Goal: Task Accomplishment & Management: Manage account settings

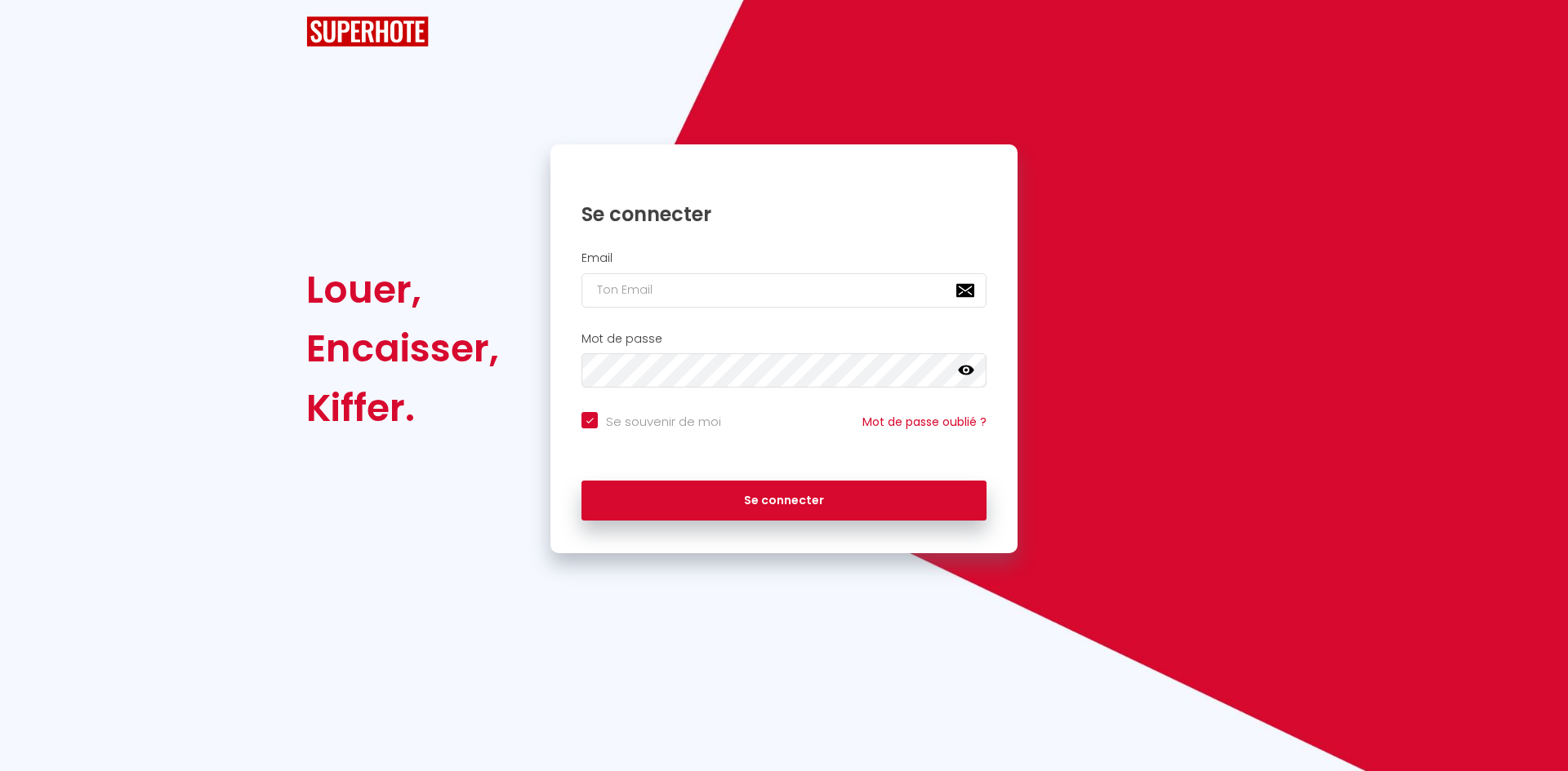
checkbox input "true"
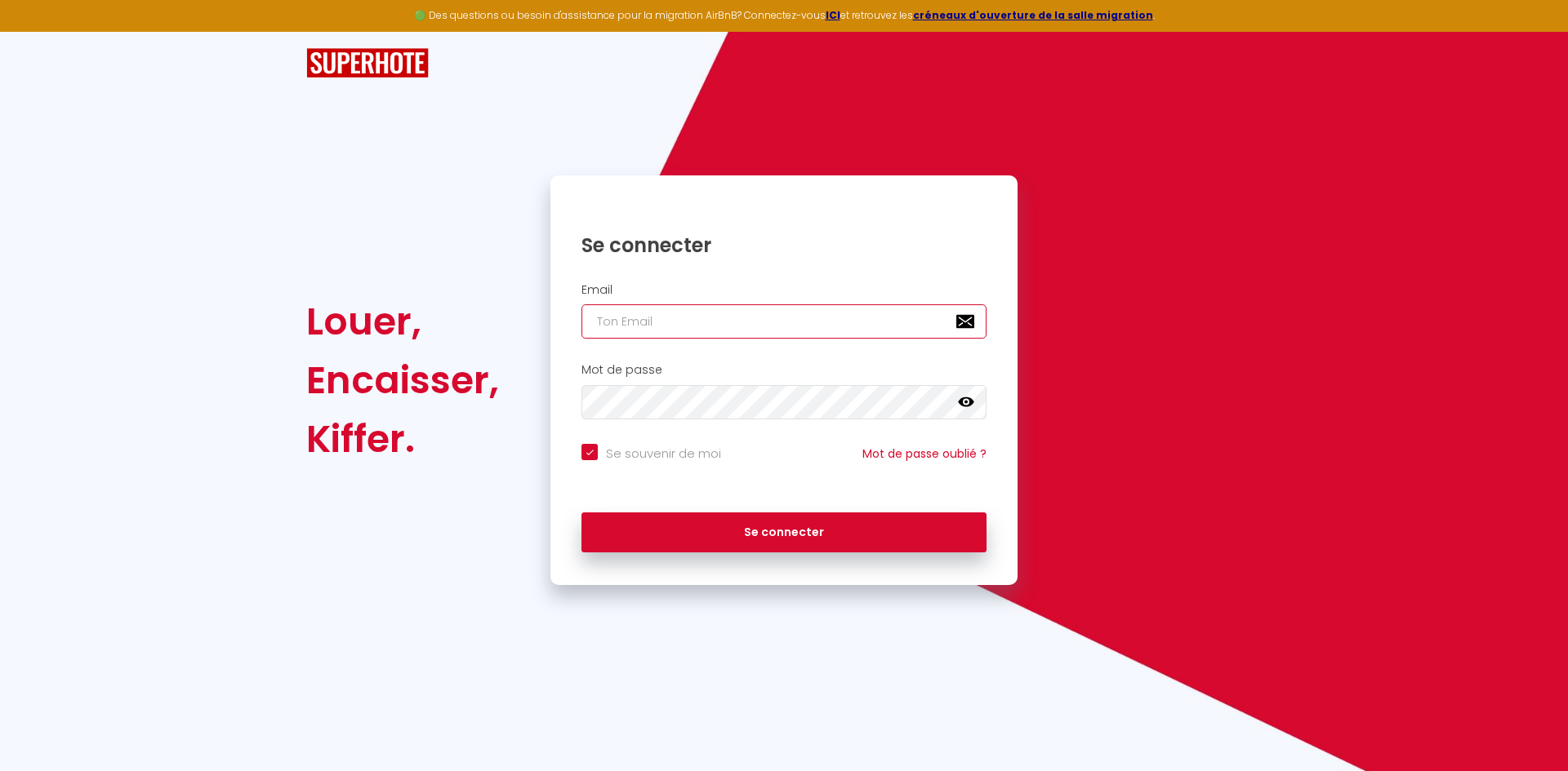
click at [622, 325] on input "email" at bounding box center [783, 321] width 405 height 34
type input "k"
checkbox input "true"
type input "ky"
checkbox input "true"
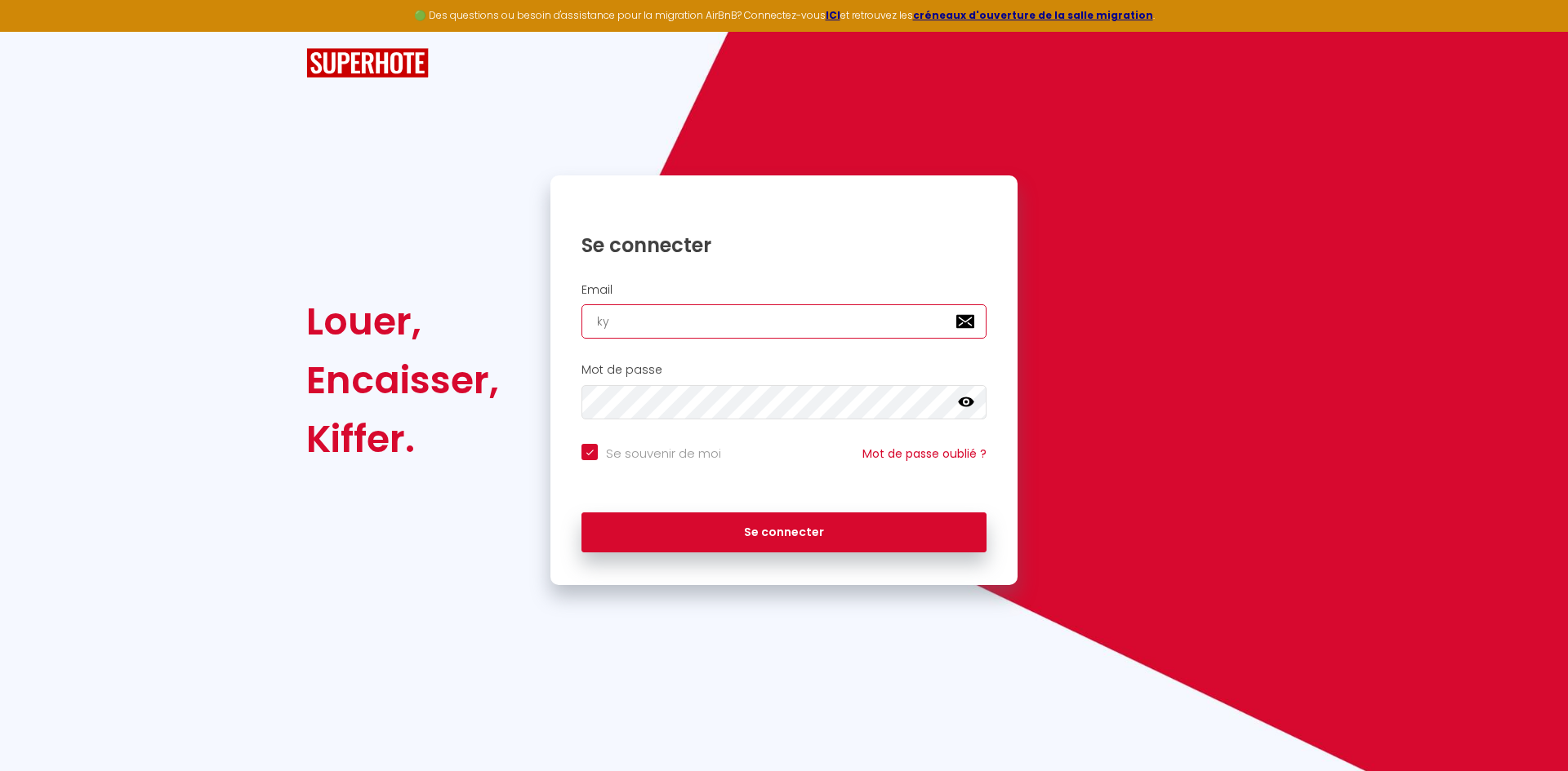
type input "ky."
checkbox input "true"
type input "ky.s"
checkbox input "true"
type input "[DOMAIN_NAME]"
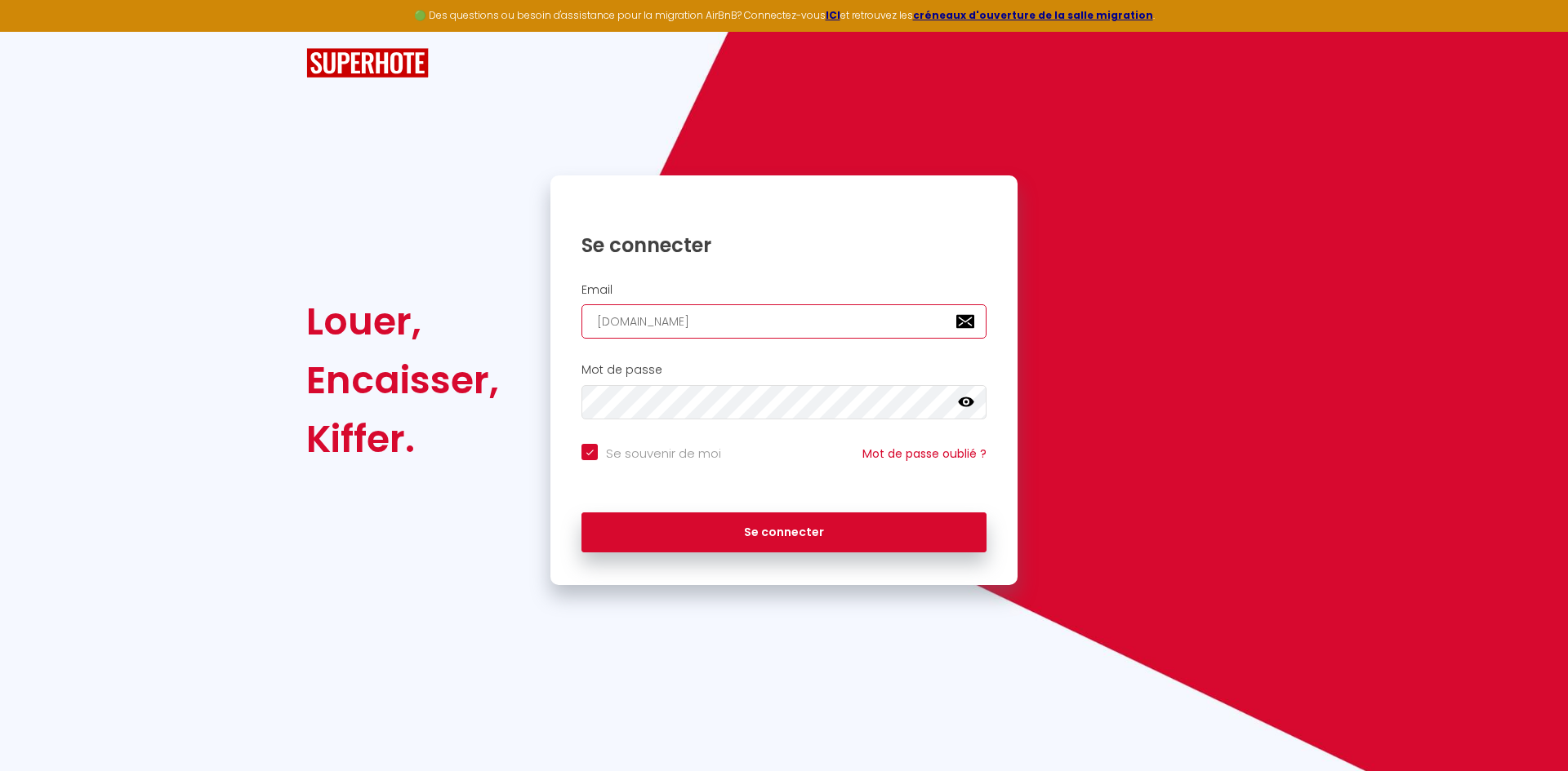
checkbox input "true"
type input "ky.sci"
checkbox input "true"
type input "ky.scil"
checkbox input "true"
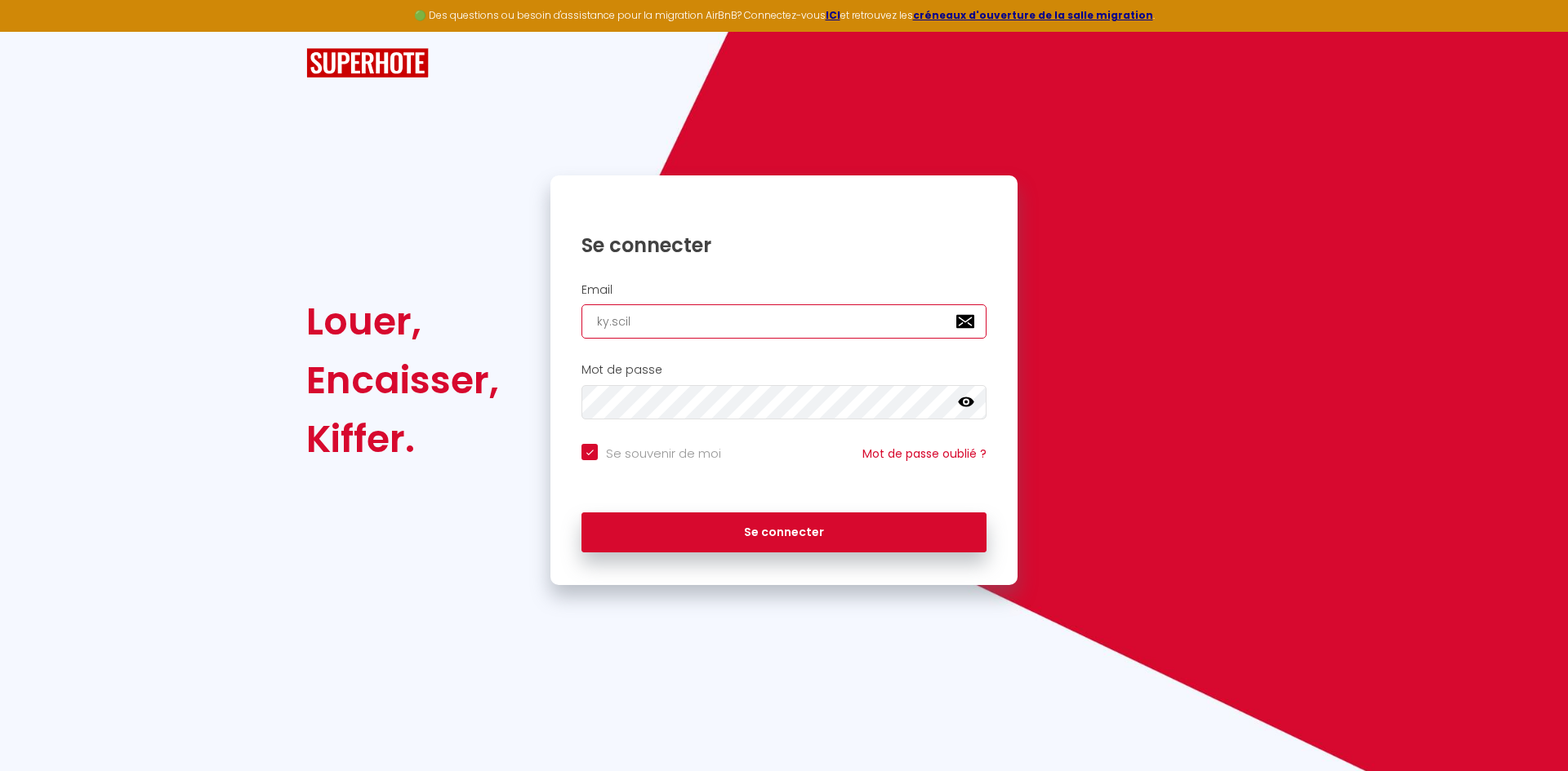
type input "ky.scilo"
checkbox input "true"
type input "ky.sciloc"
checkbox input "true"
type input "ky.sciloc@"
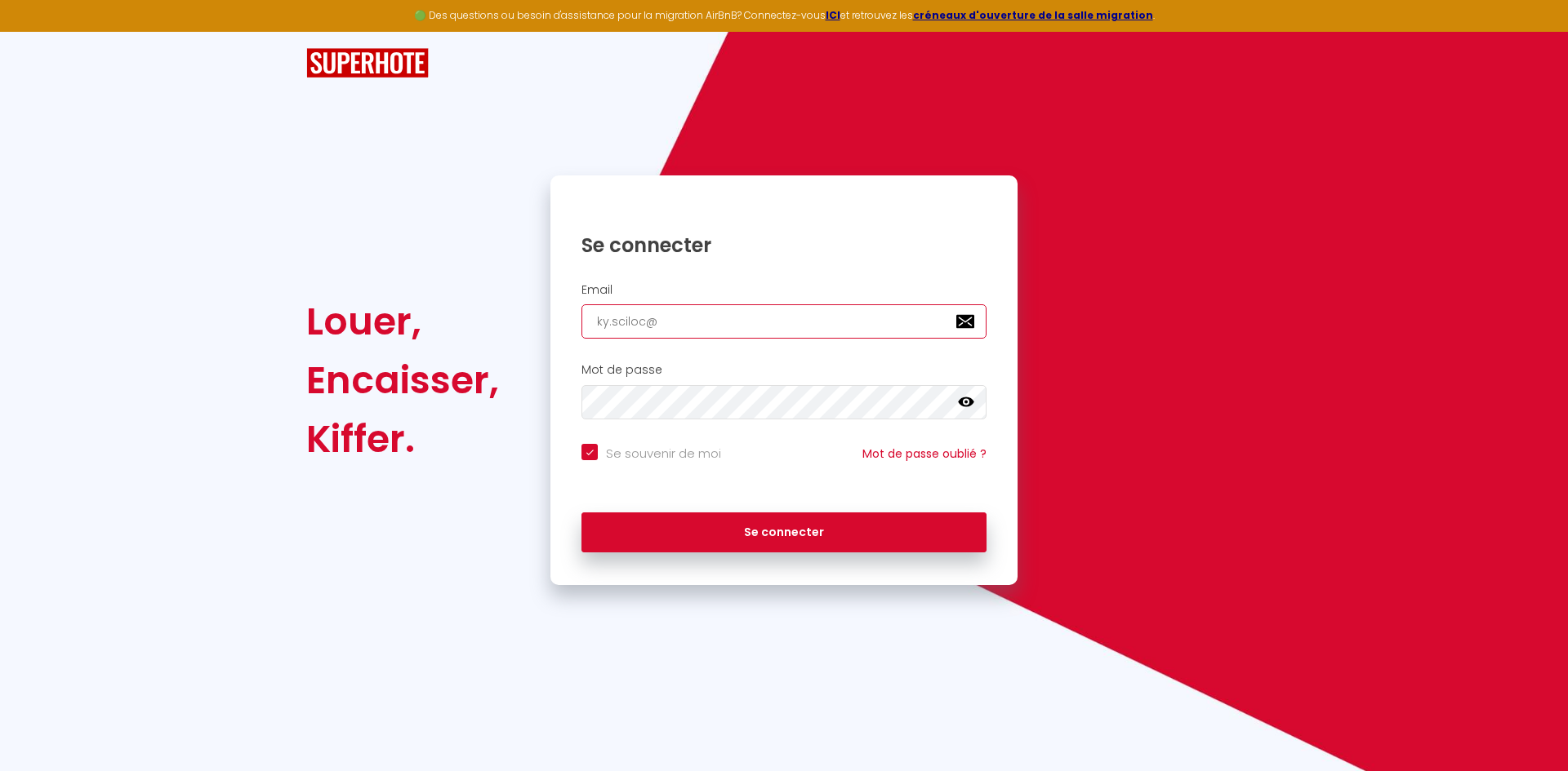
checkbox input "true"
type input "ky.sciloc@g"
checkbox input "true"
type input "ky.sciloc@gm"
checkbox input "true"
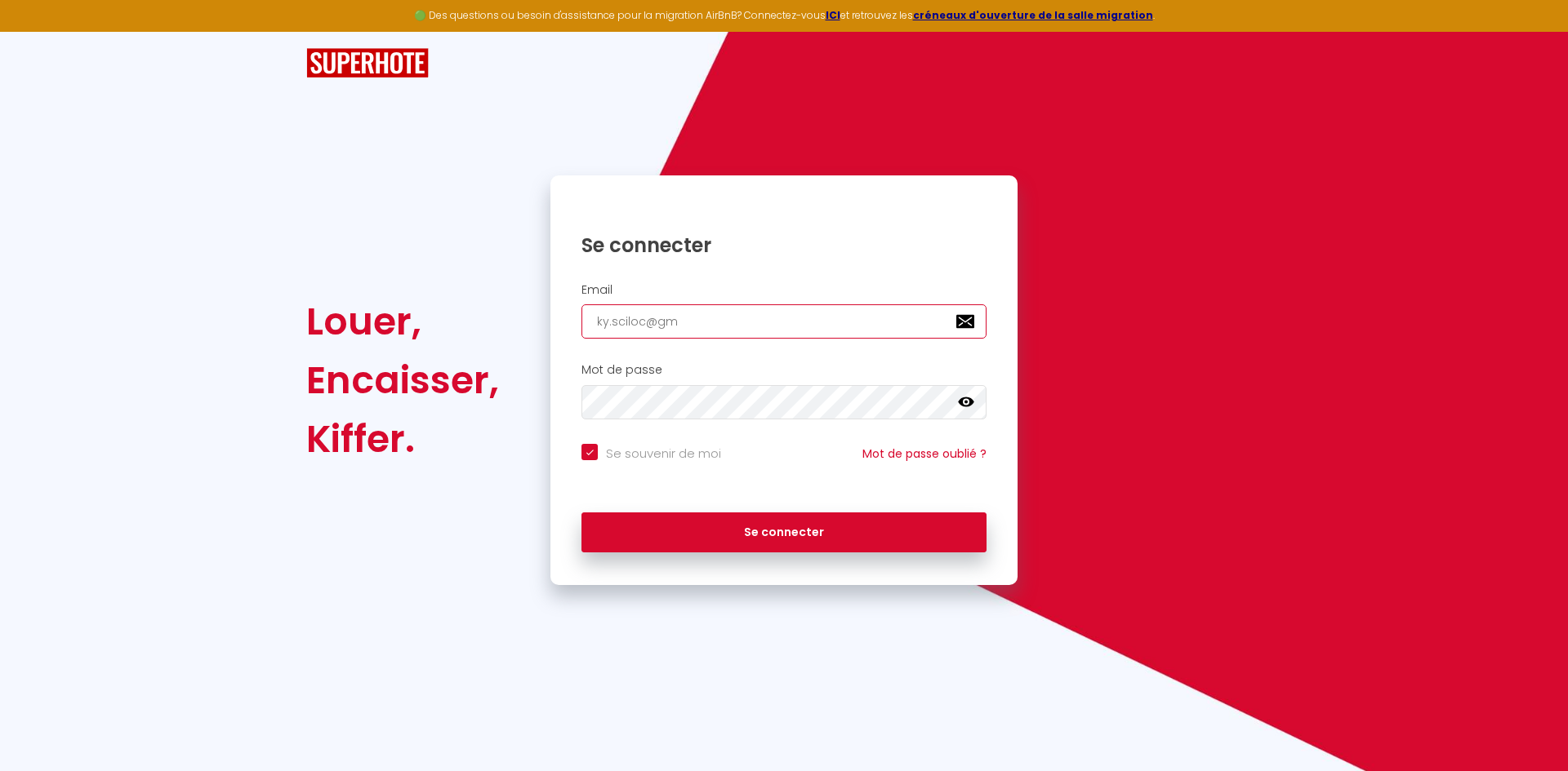
type input "ky.sciloc@gma"
checkbox input "true"
type input "ky.sciloc@gmai"
checkbox input "true"
type input "[EMAIL_ADDRESS]"
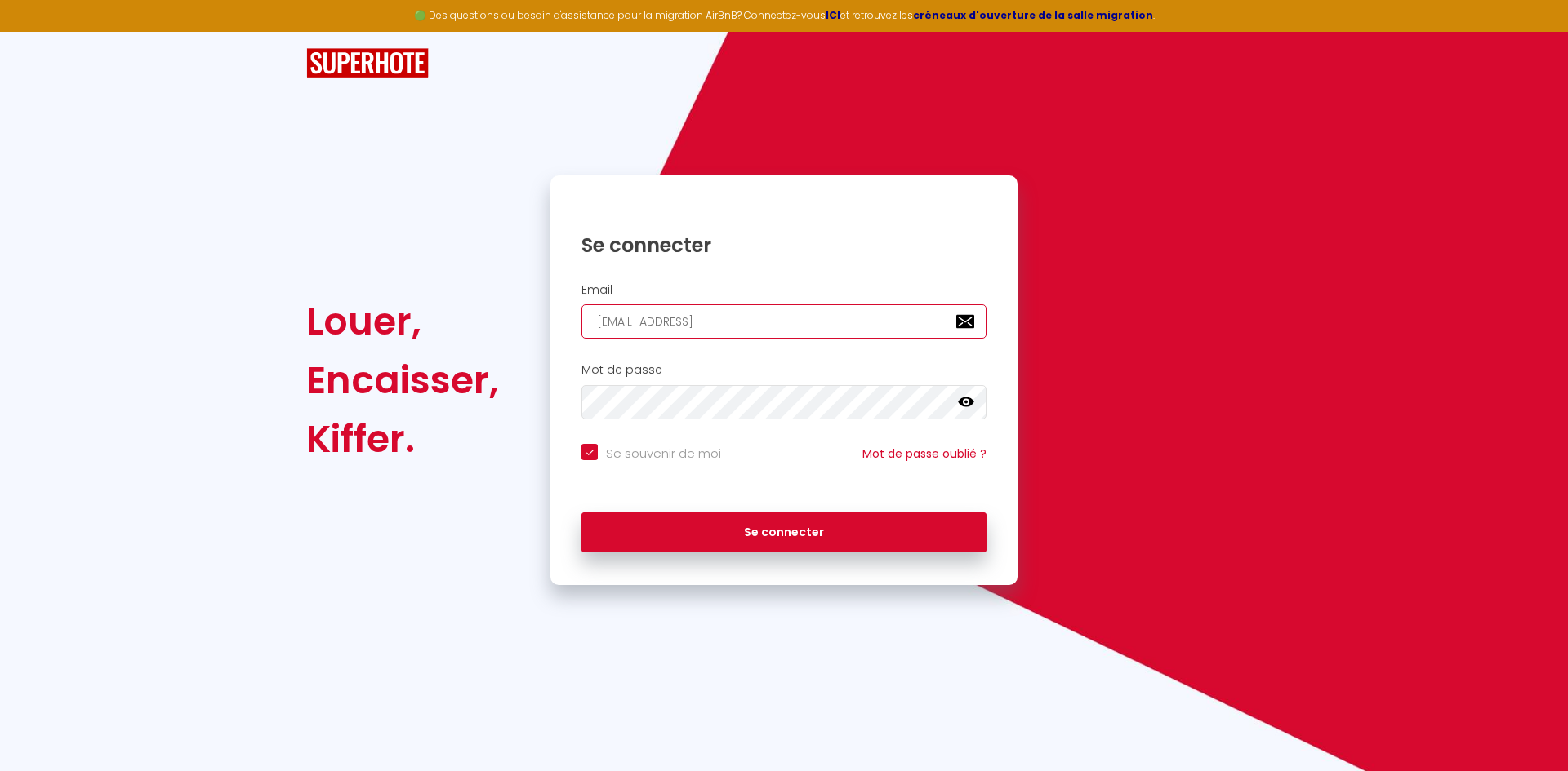
checkbox input "true"
type input "[EMAIL_ADDRESS]."
checkbox input "true"
type input "ky.sciloc@gmail.c"
checkbox input "true"
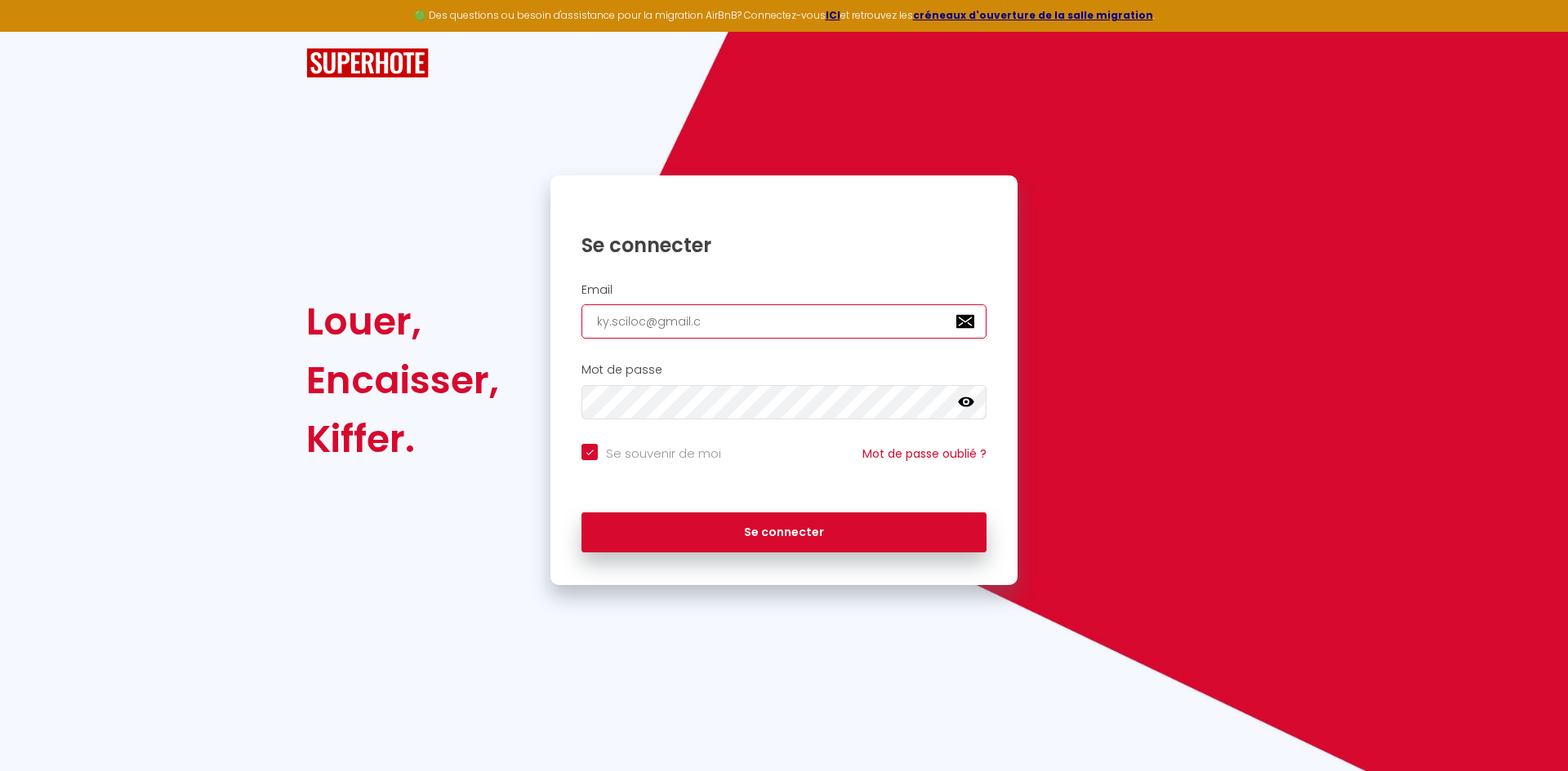
type input "[EMAIL_ADDRESS][DOMAIN_NAME]"
checkbox input "true"
type input "[EMAIL_ADDRESS][DOMAIN_NAME]"
checkbox input "true"
type input "[EMAIL_ADDRESS][DOMAIN_NAME]"
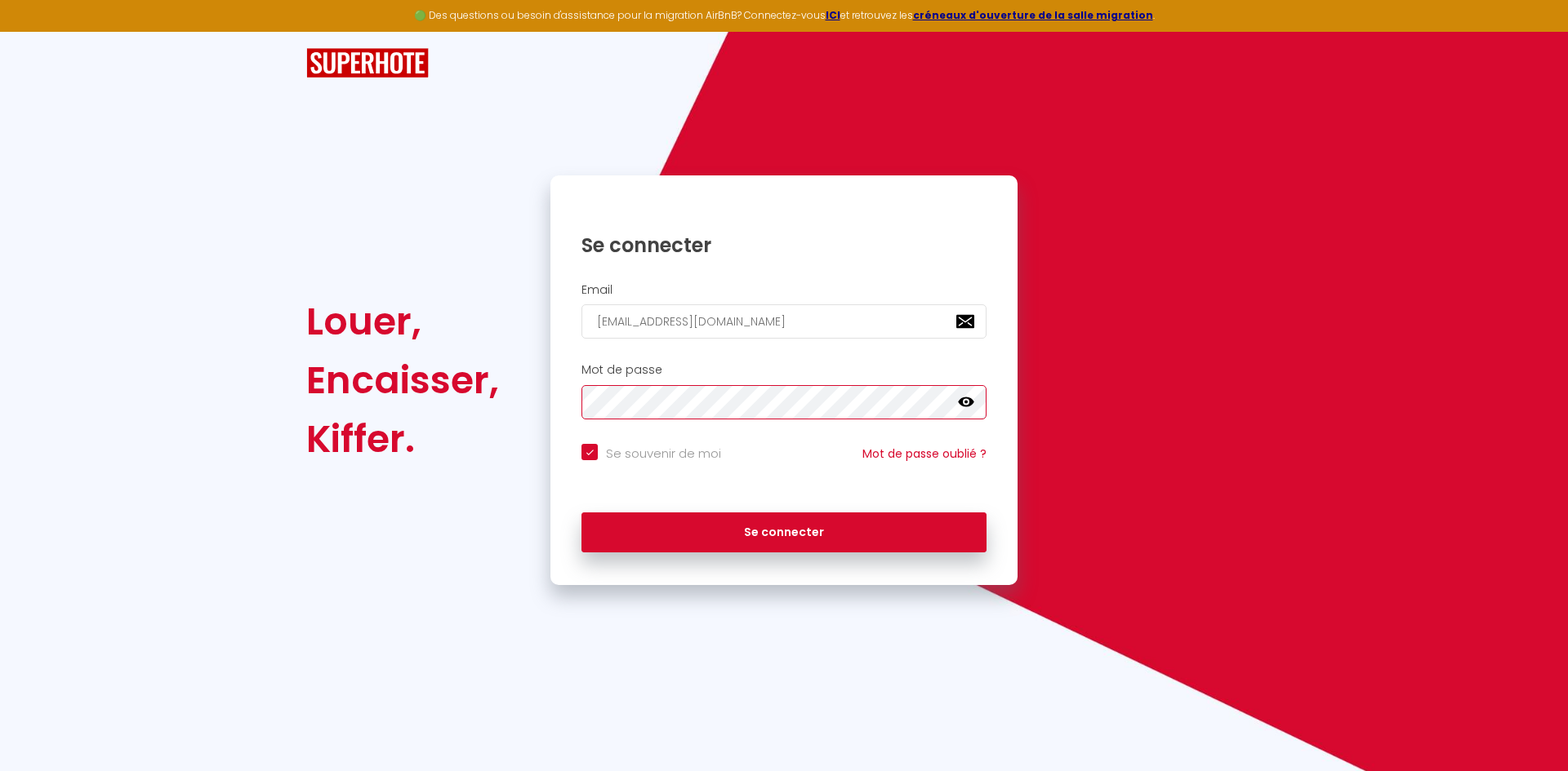
click at [581, 513] on button "Se connecter" at bounding box center [783, 533] width 405 height 41
checkbox input "true"
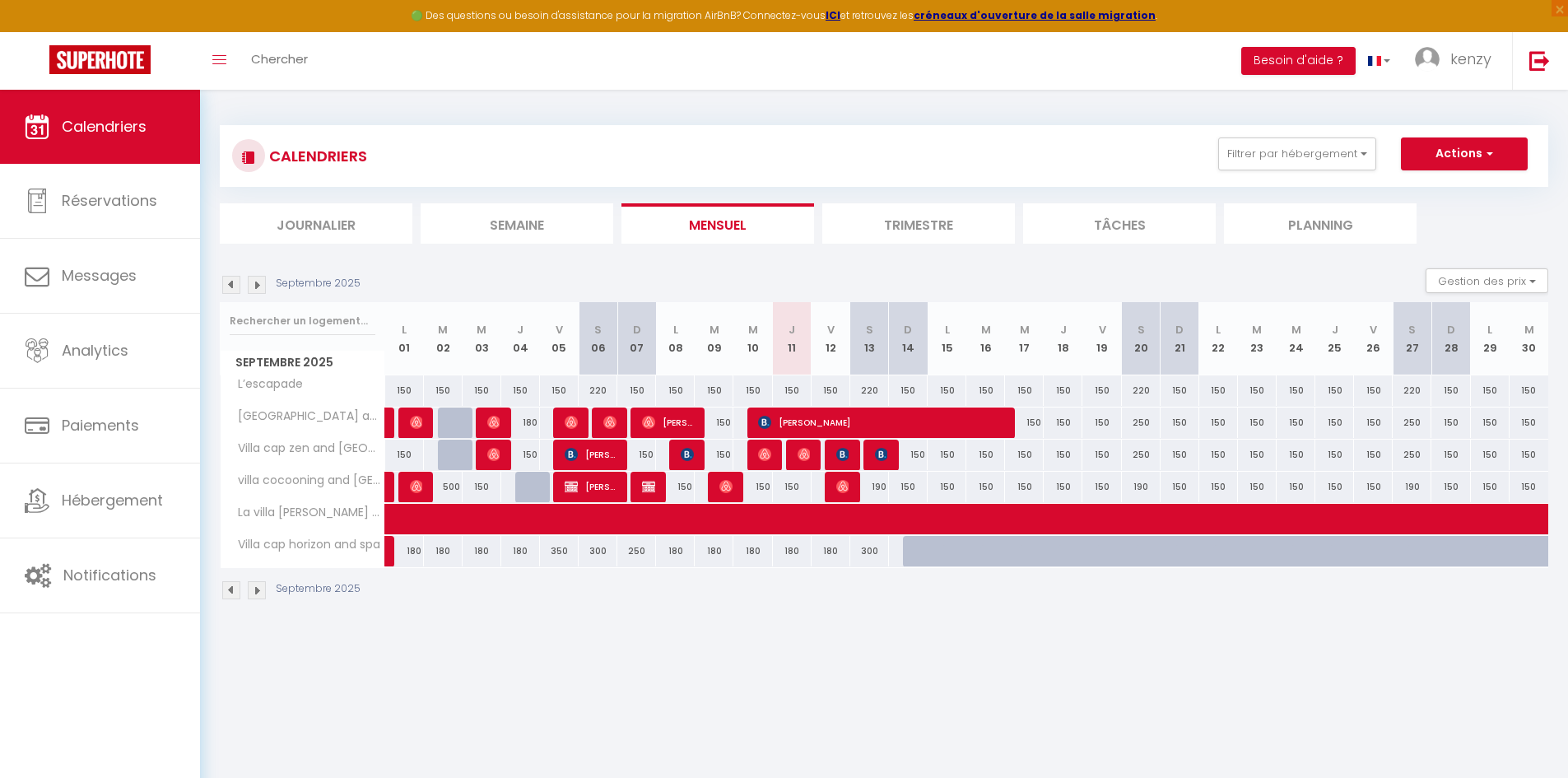
click at [227, 289] on img at bounding box center [231, 285] width 18 height 18
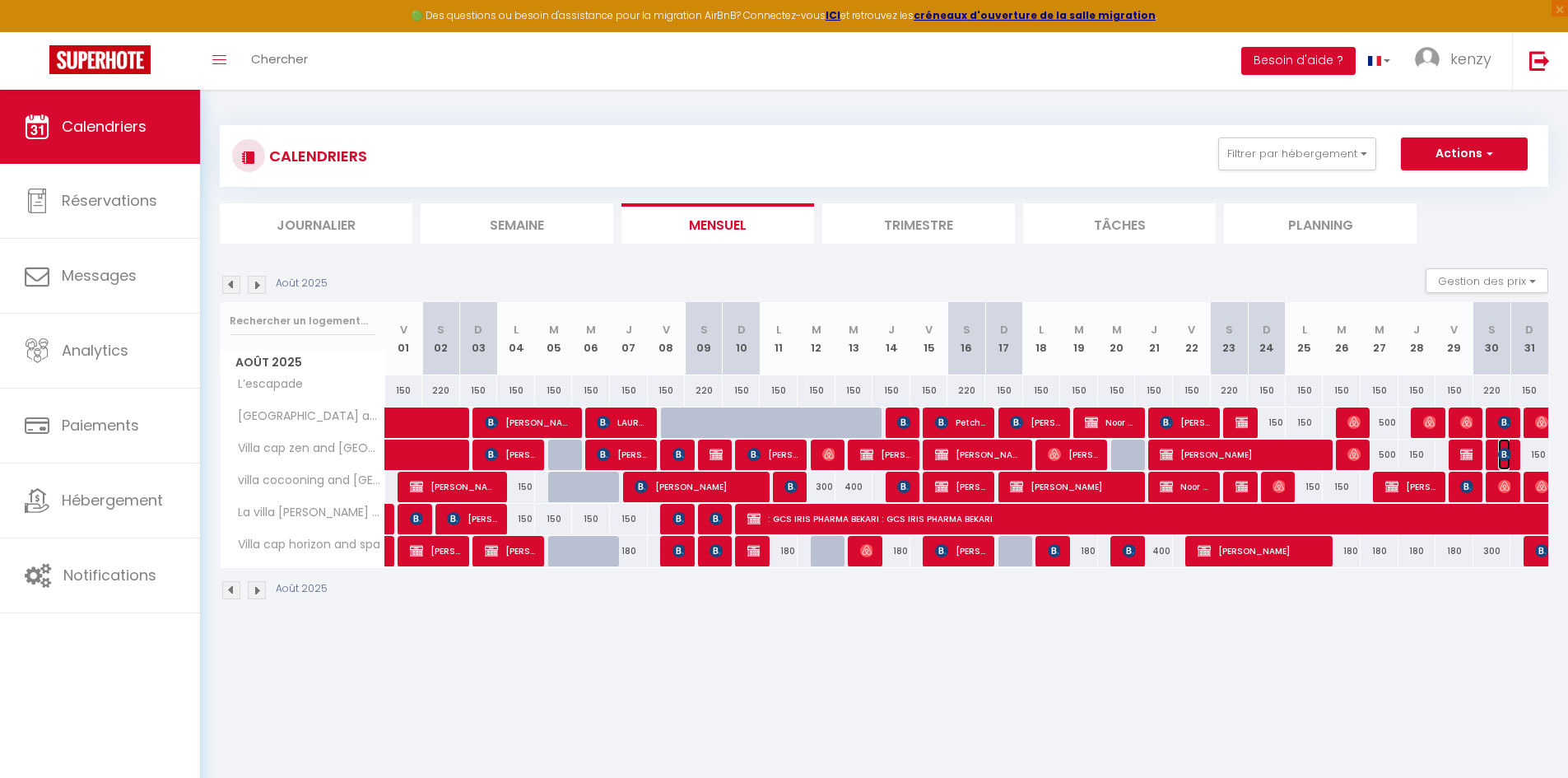
click at [1507, 457] on img at bounding box center [1504, 454] width 13 height 13
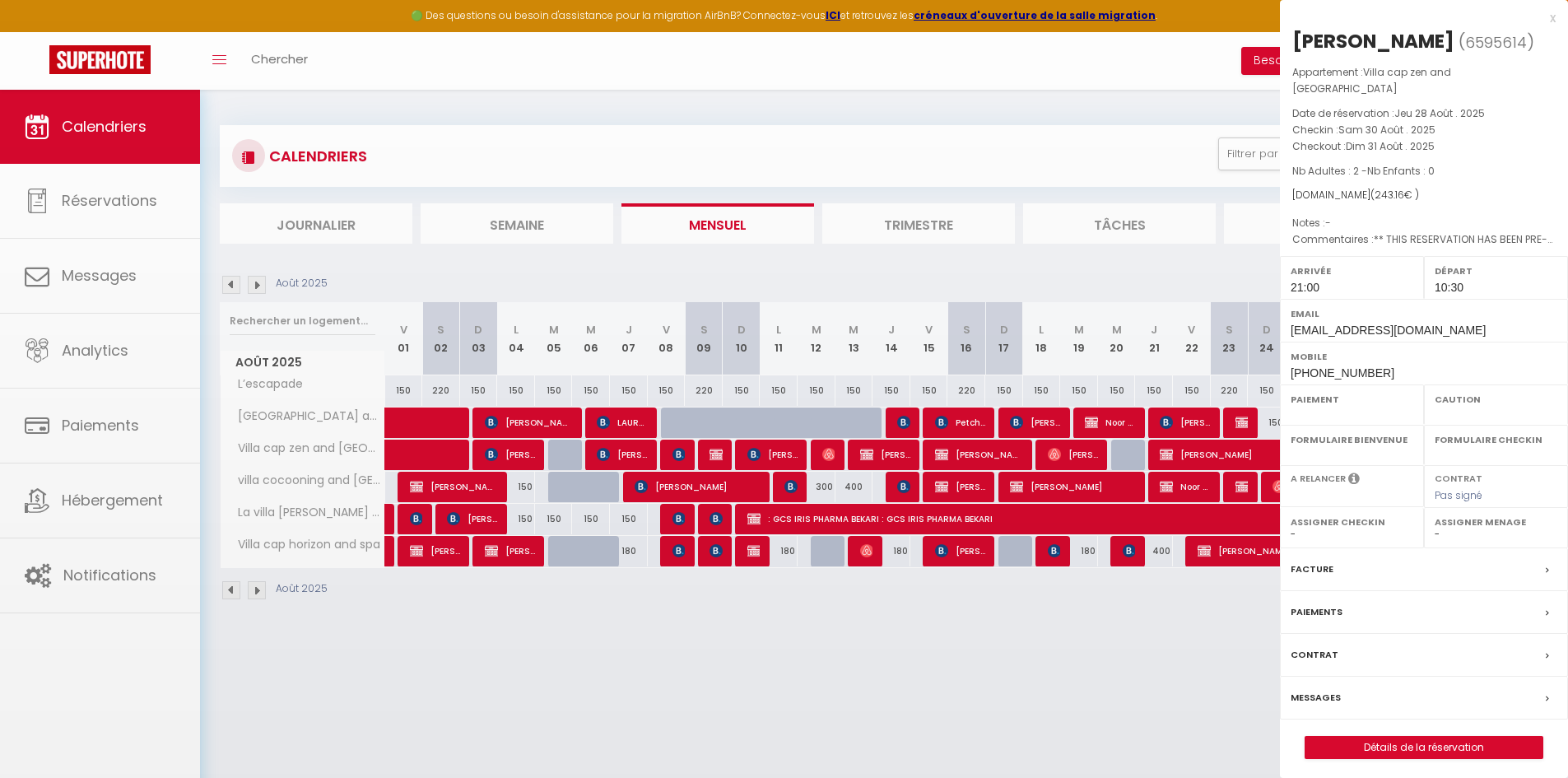
select select "OK"
select select "KO"
select select "0"
select select "1"
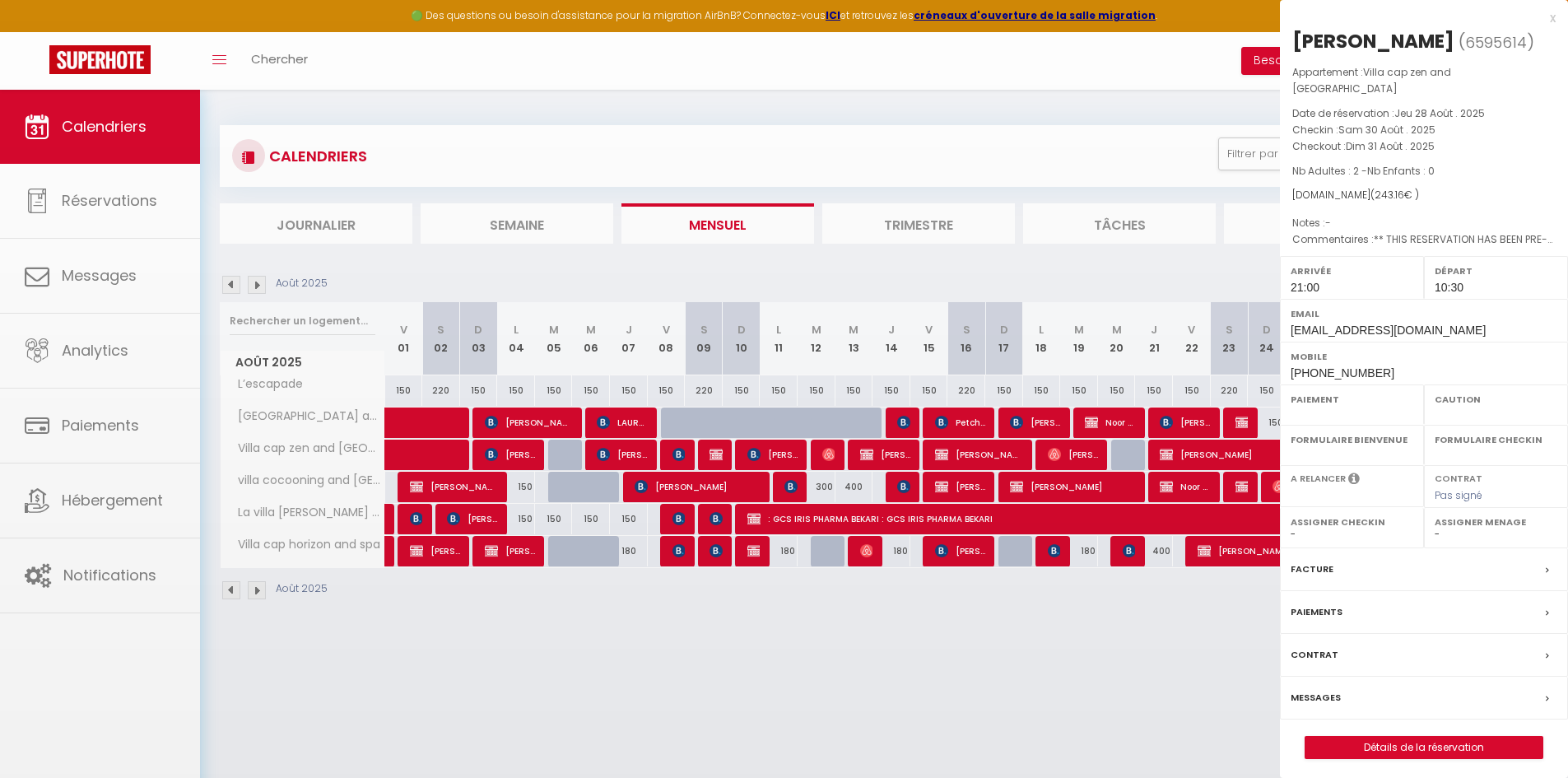
select select
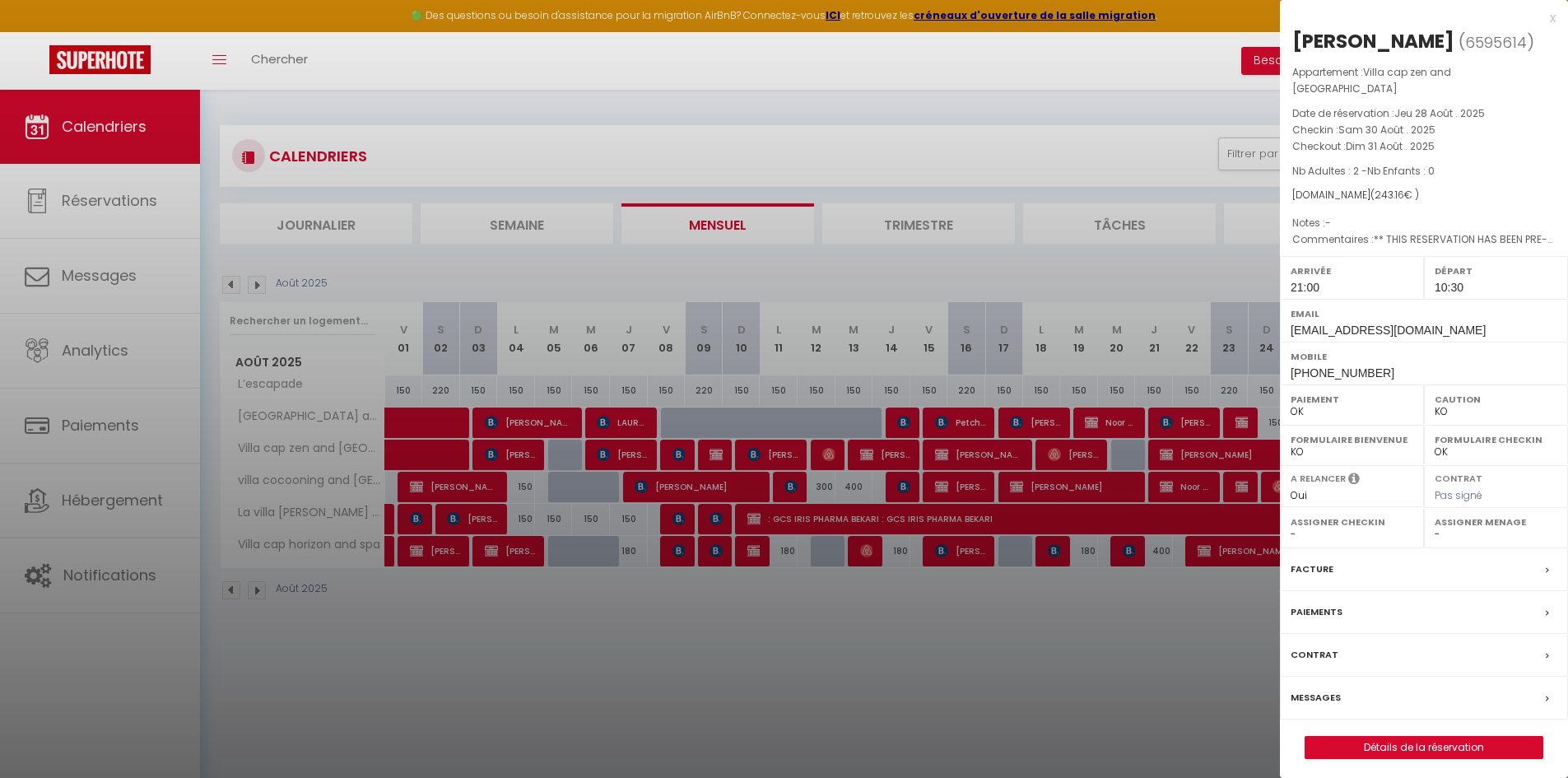
click at [743, 407] on div at bounding box center [784, 389] width 1568 height 778
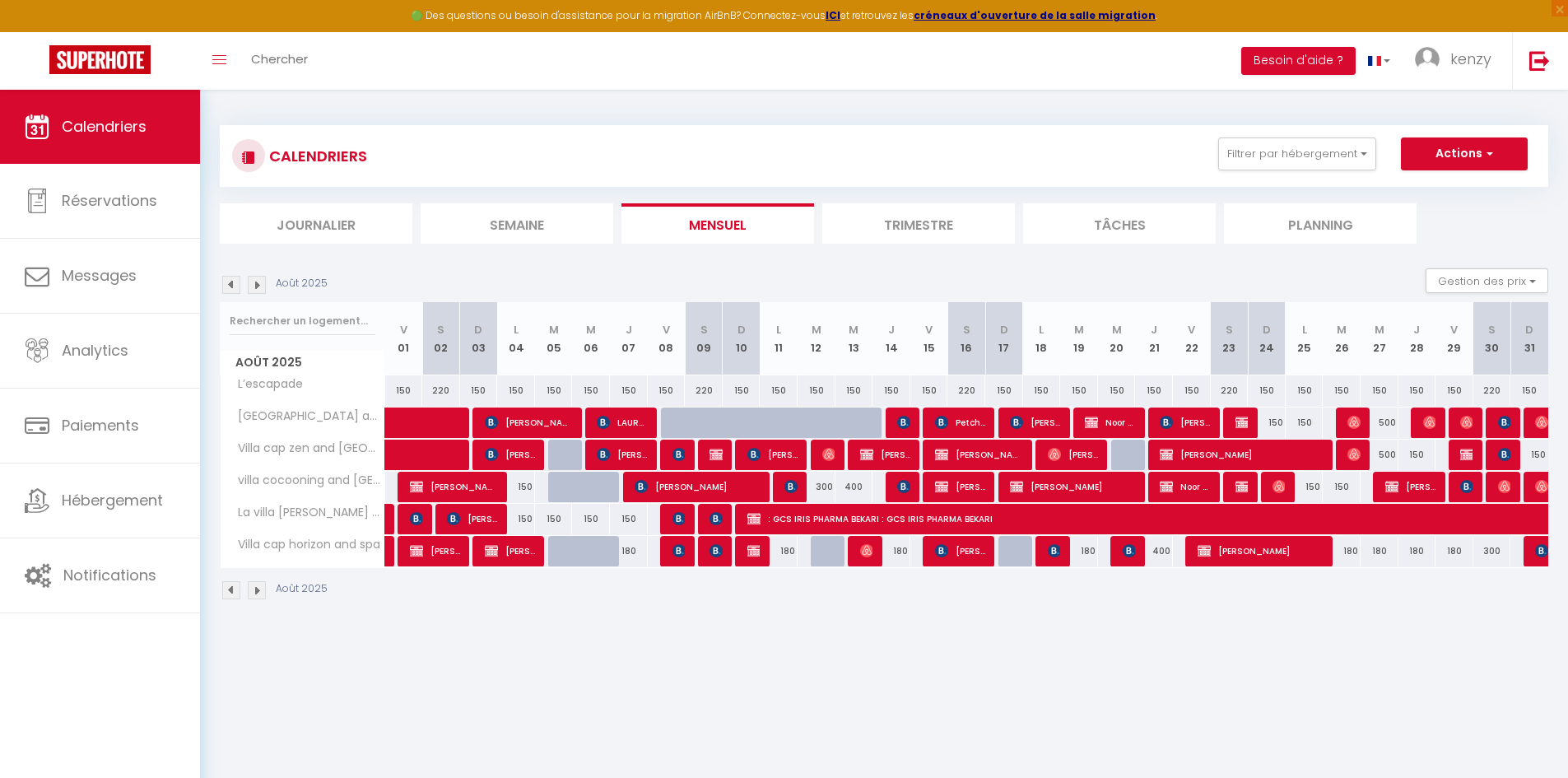
click at [259, 284] on img at bounding box center [256, 285] width 18 height 18
